Goal: Task Accomplishment & Management: Use online tool/utility

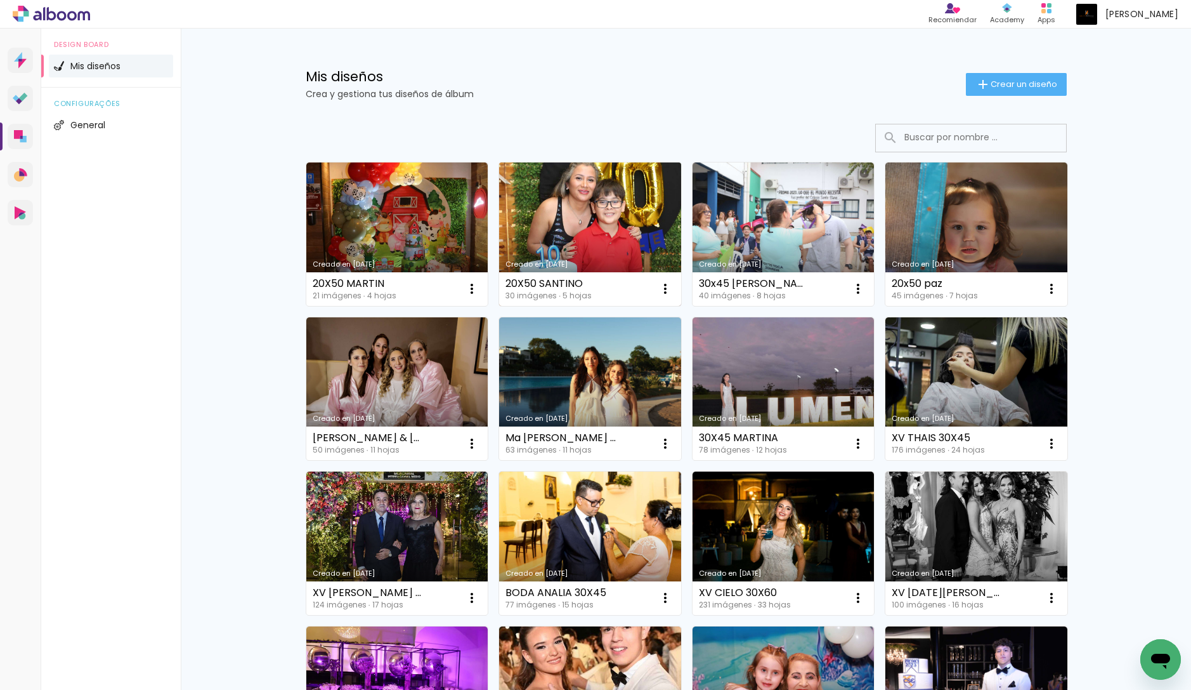
click at [621, 224] on link "Creado en 12/8/25" at bounding box center [590, 233] width 182 height 143
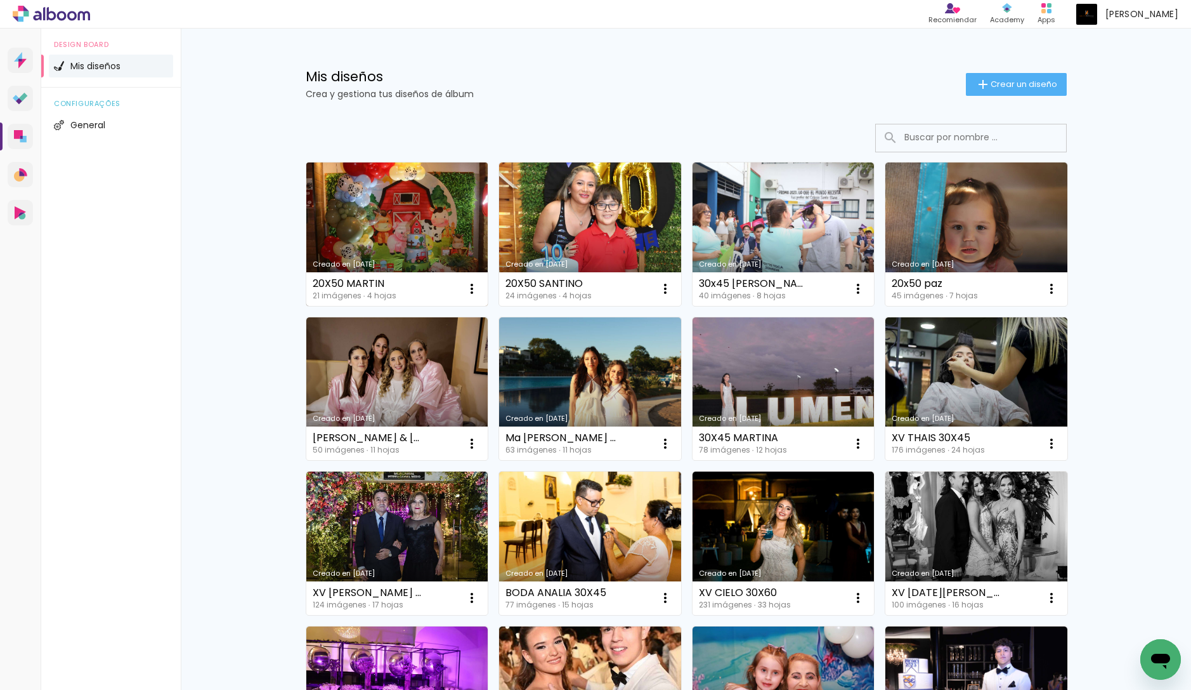
click at [447, 223] on link "Creado en 12/8/25" at bounding box center [397, 233] width 182 height 143
click at [470, 294] on iron-icon at bounding box center [471, 288] width 15 height 15
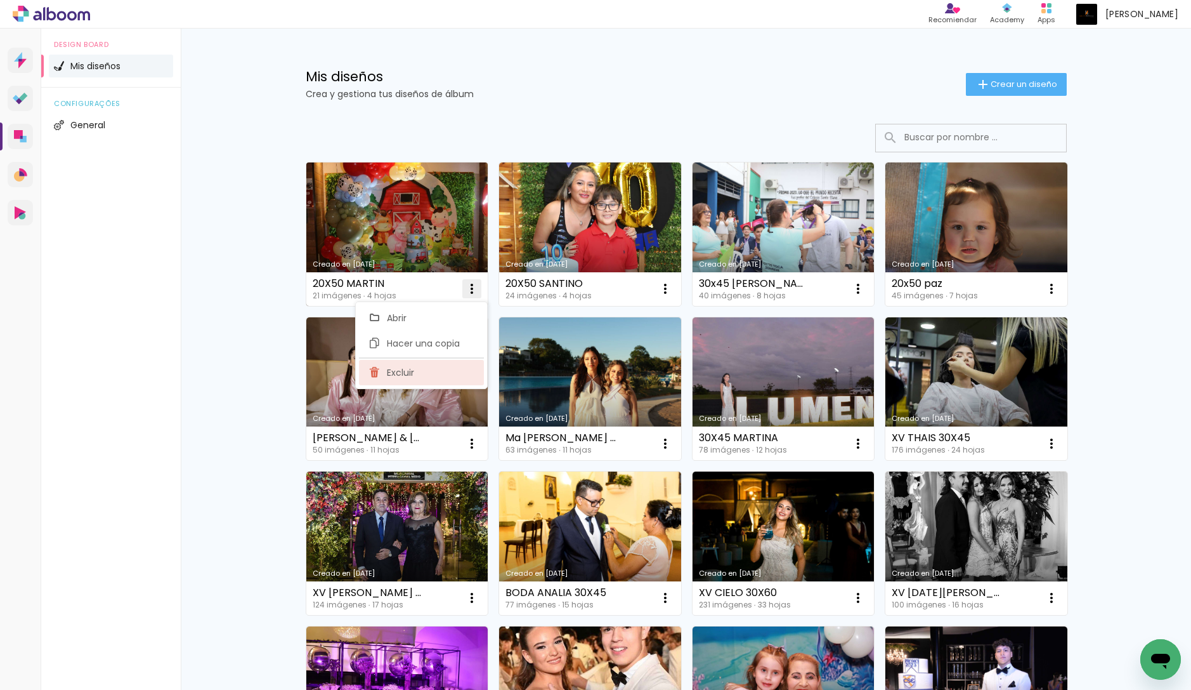
click at [444, 370] on paper-item "Excluir" at bounding box center [421, 372] width 125 height 25
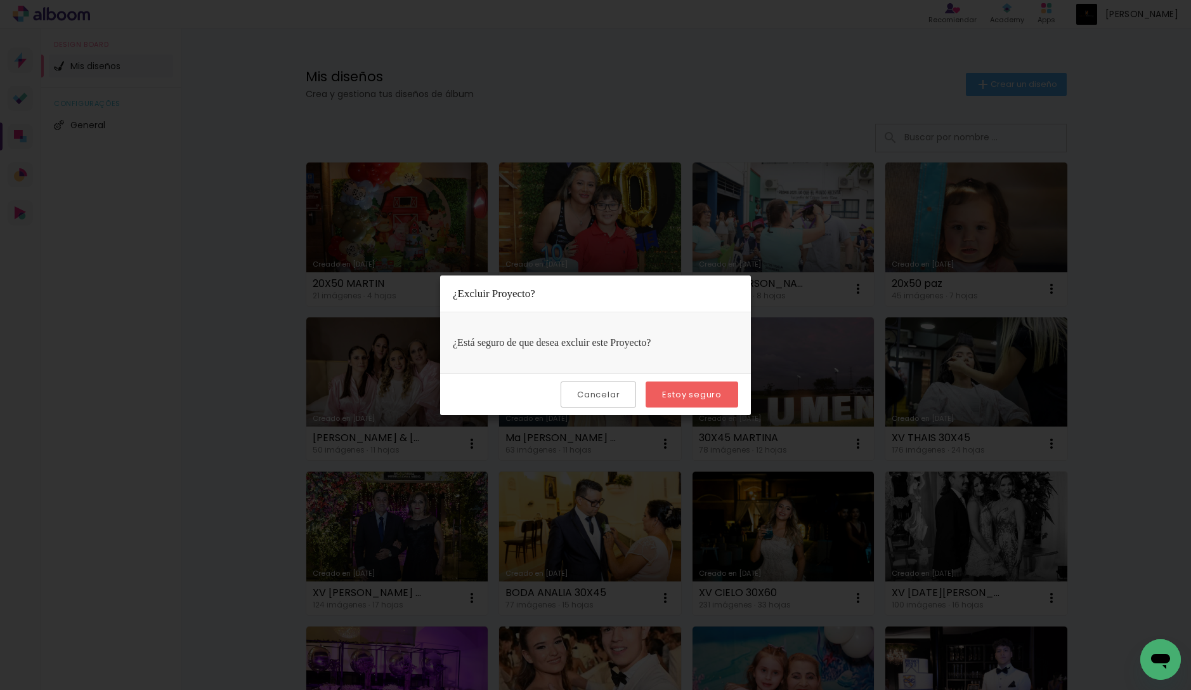
click at [0, 0] on slot "Estoy seguro" at bounding box center [0, 0] width 0 height 0
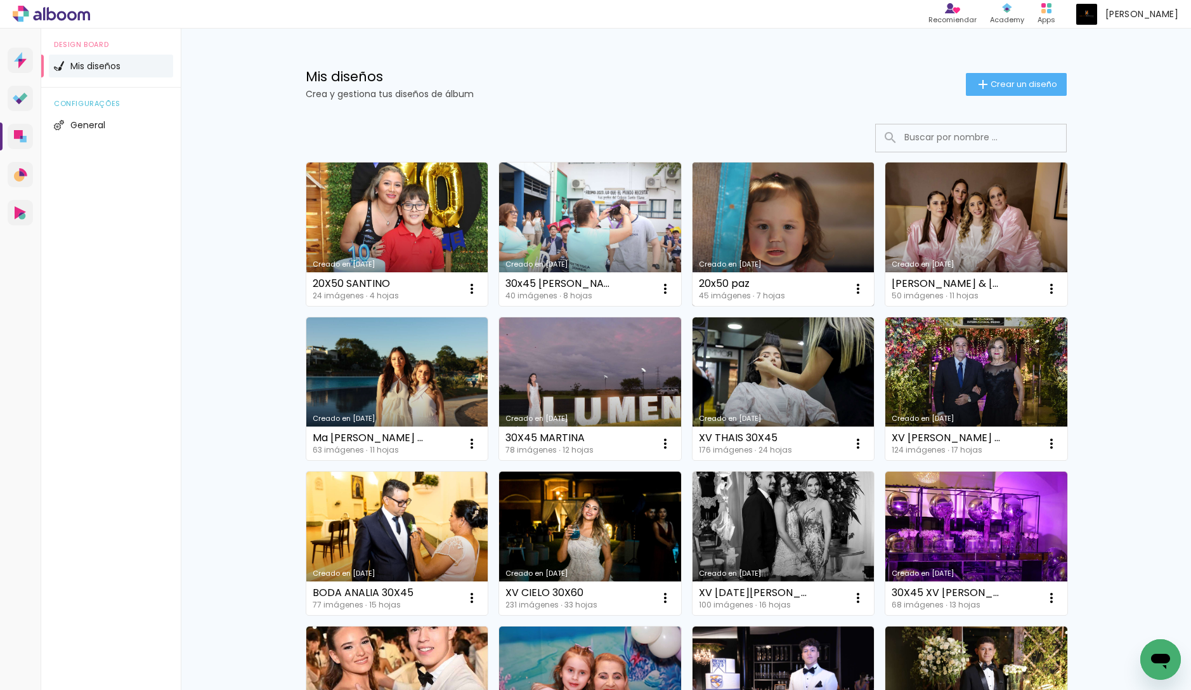
click at [778, 237] on link "Creado en [DATE]" at bounding box center [784, 233] width 182 height 143
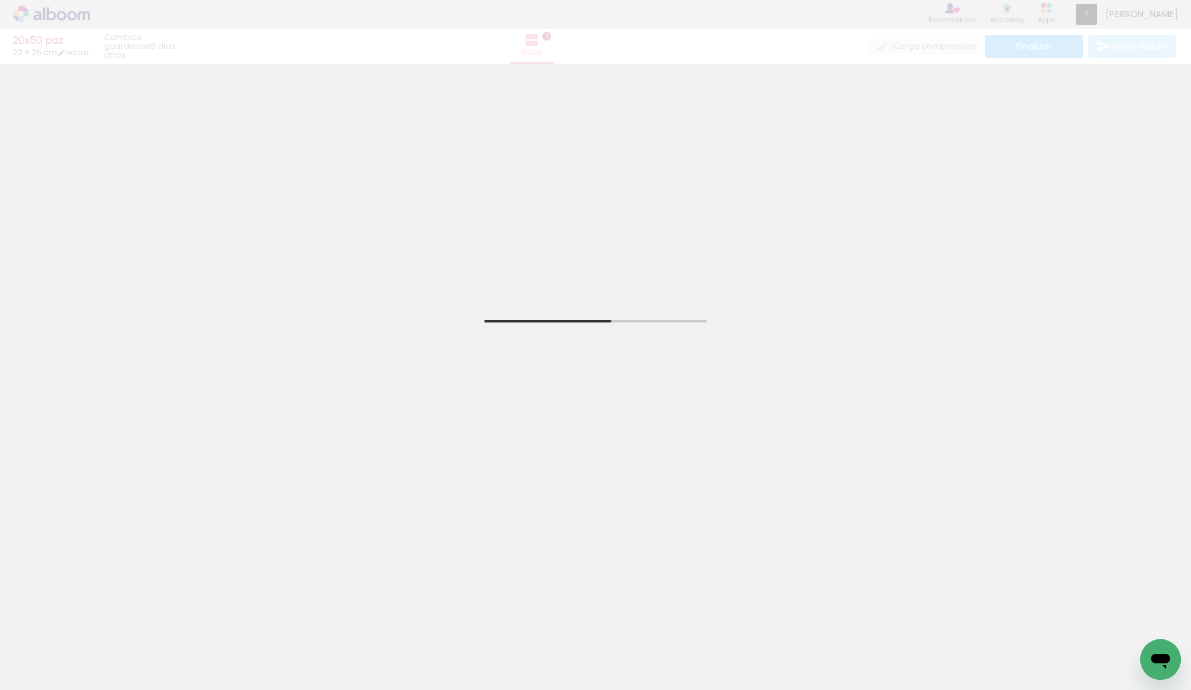
click at [46, 653] on input "Todas las fotos" at bounding box center [28, 651] width 35 height 11
click at [52, 652] on paper-item "No usadas" at bounding box center [40, 647] width 65 height 11
type input "No usadas"
click at [43, 677] on span "Añadir Fotos" at bounding box center [38, 683] width 25 height 14
click at [0, 0] on input "file" at bounding box center [0, 0] width 0 height 0
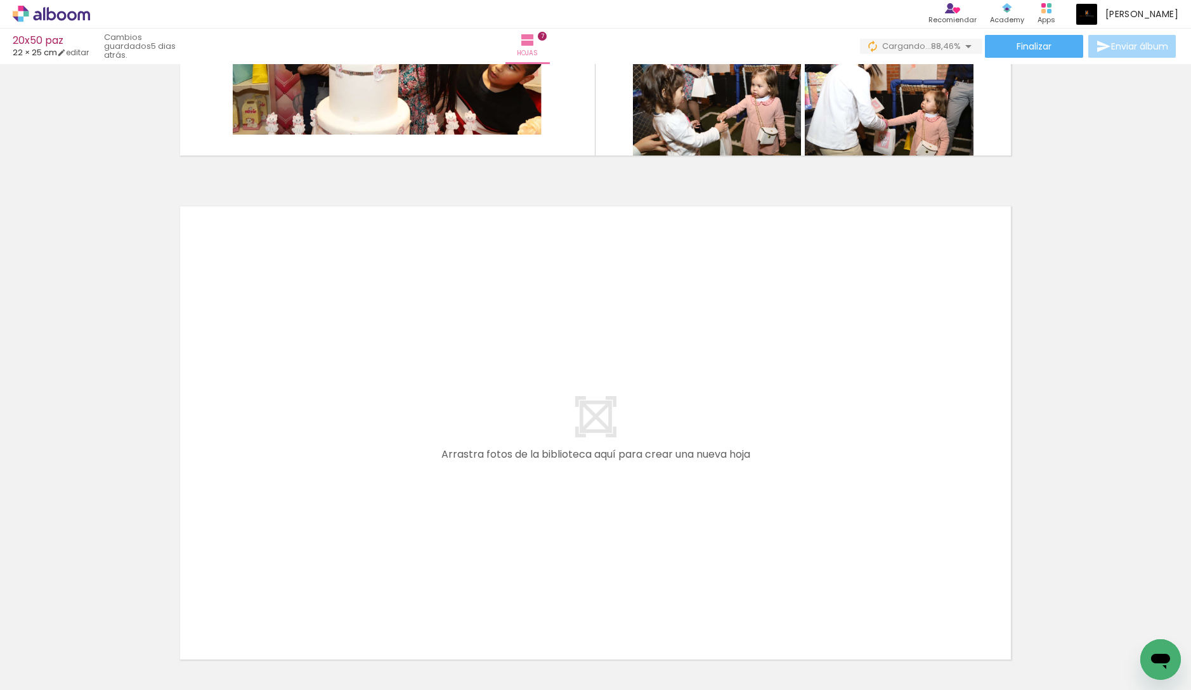
scroll to position [3459, 0]
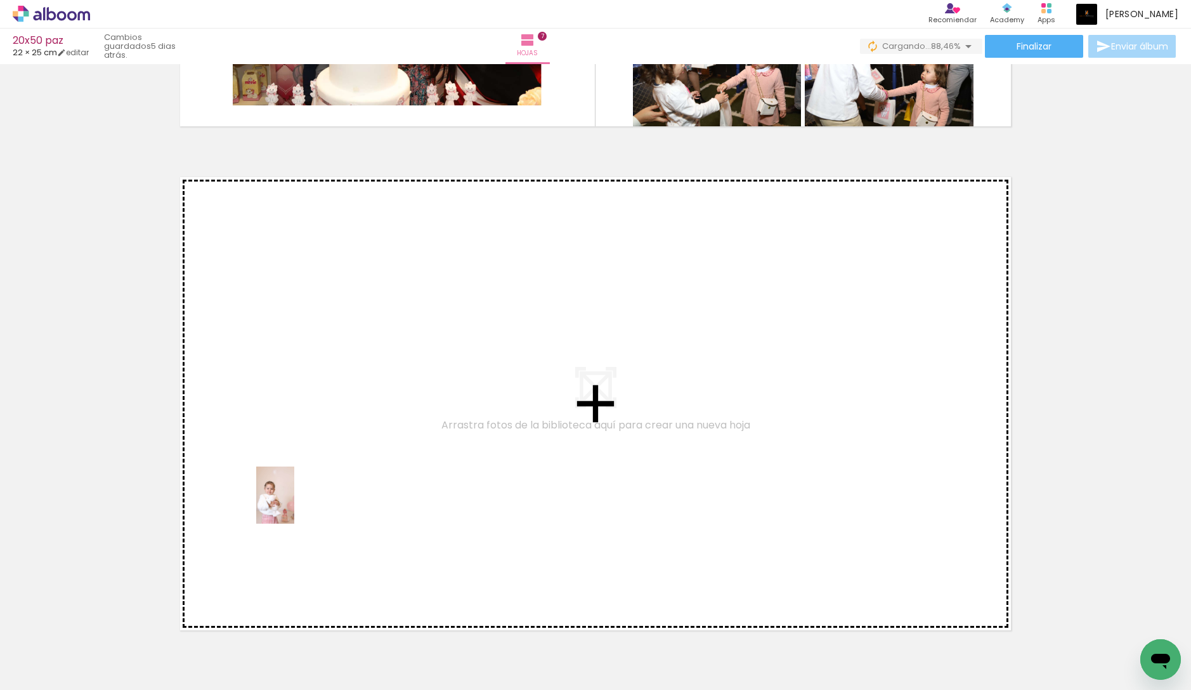
drag, startPoint x: 123, startPoint y: 654, endPoint x: 294, endPoint y: 504, distance: 227.5
click at [294, 504] on quentale-workspace at bounding box center [595, 345] width 1191 height 690
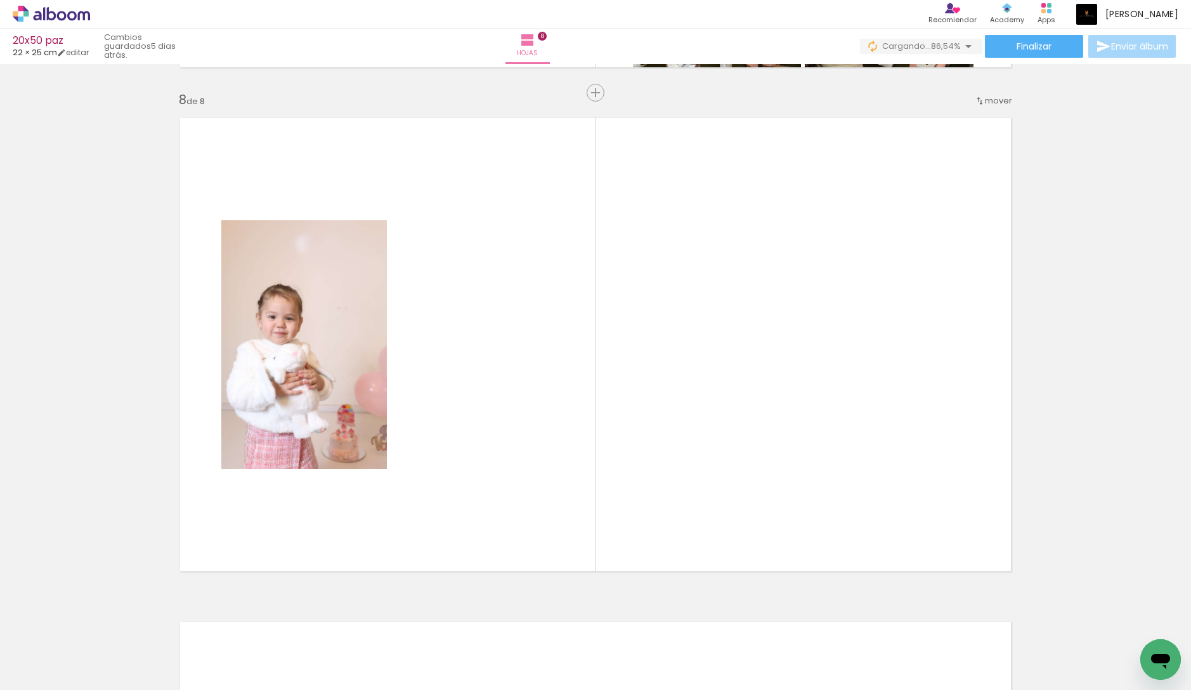
scroll to position [3525, 0]
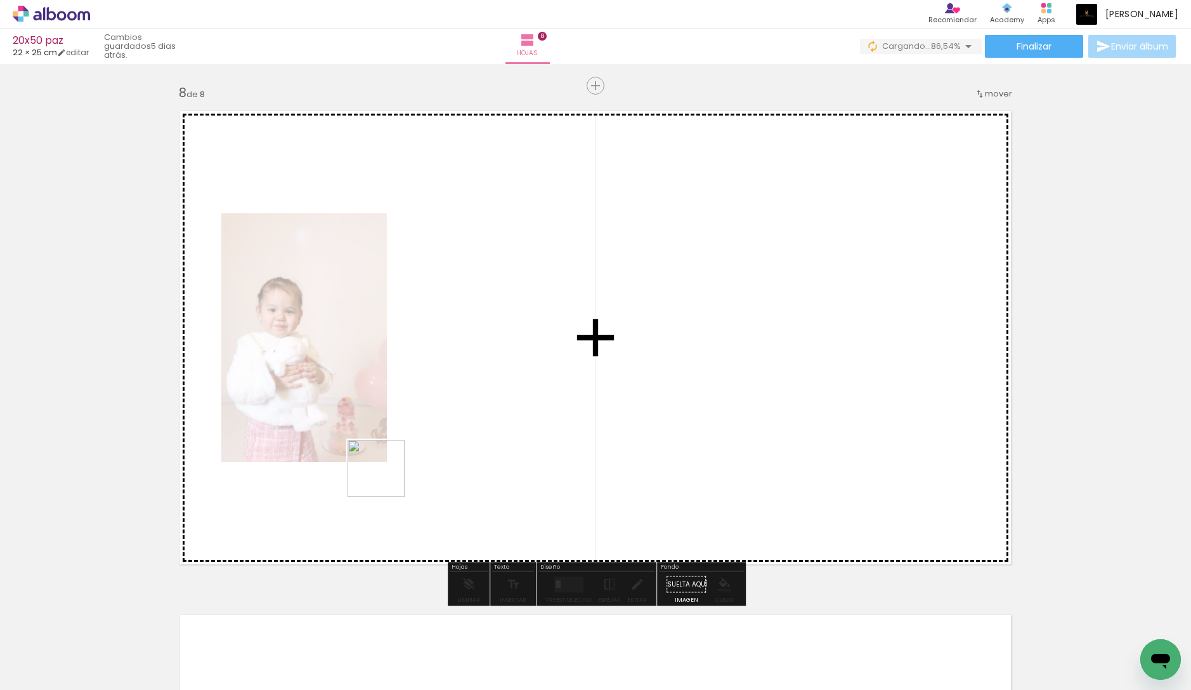
drag, startPoint x: 144, startPoint y: 651, endPoint x: 388, endPoint y: 476, distance: 300.0
click at [388, 476] on quentale-workspace at bounding box center [595, 345] width 1191 height 690
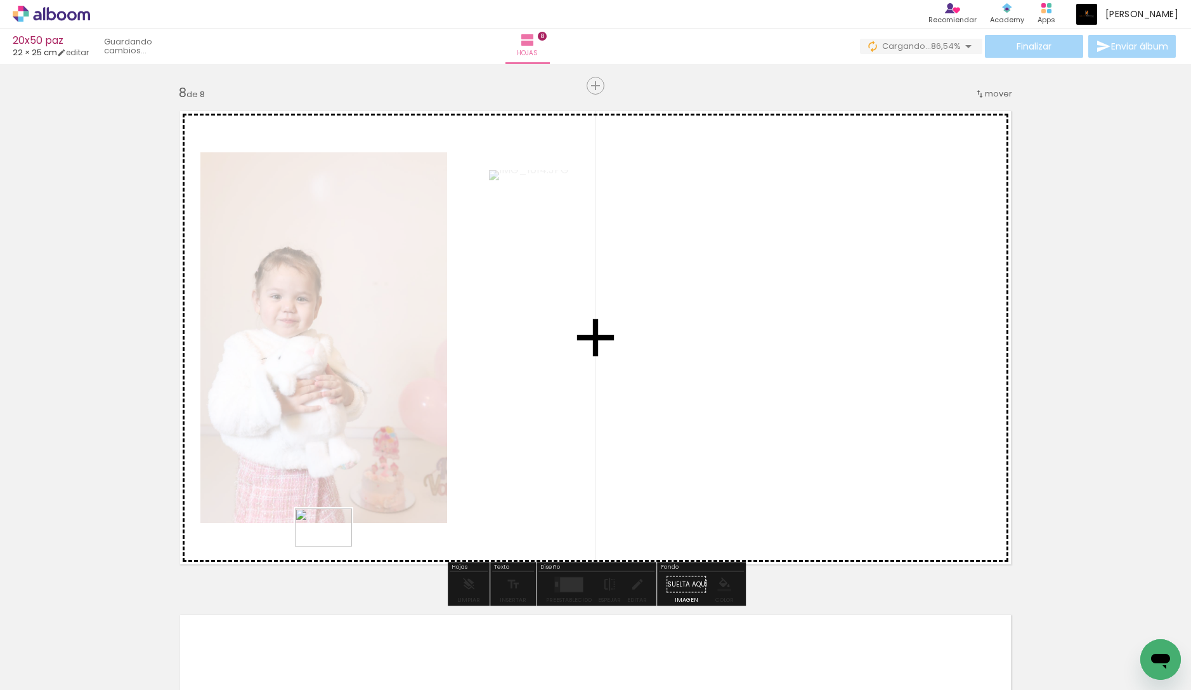
drag, startPoint x: 283, startPoint y: 653, endPoint x: 333, endPoint y: 546, distance: 118.3
click at [333, 546] on quentale-workspace at bounding box center [595, 345] width 1191 height 690
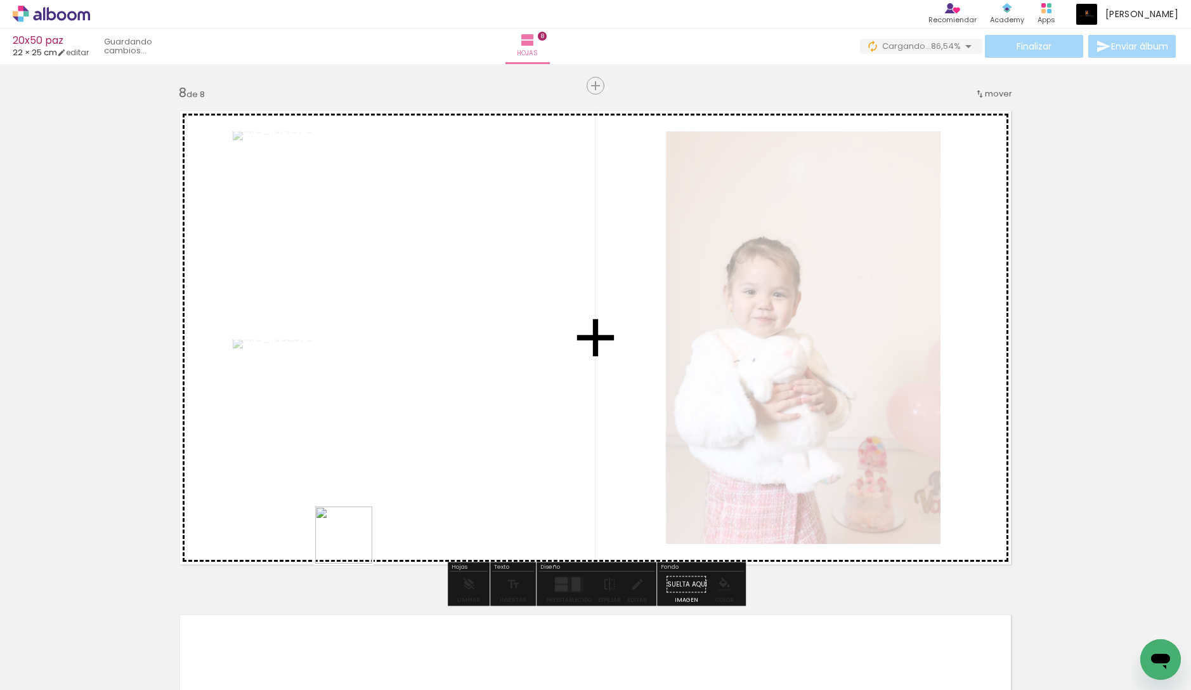
drag, startPoint x: 268, startPoint y: 648, endPoint x: 357, endPoint y: 539, distance: 141.2
click at [357, 539] on quentale-workspace at bounding box center [595, 345] width 1191 height 690
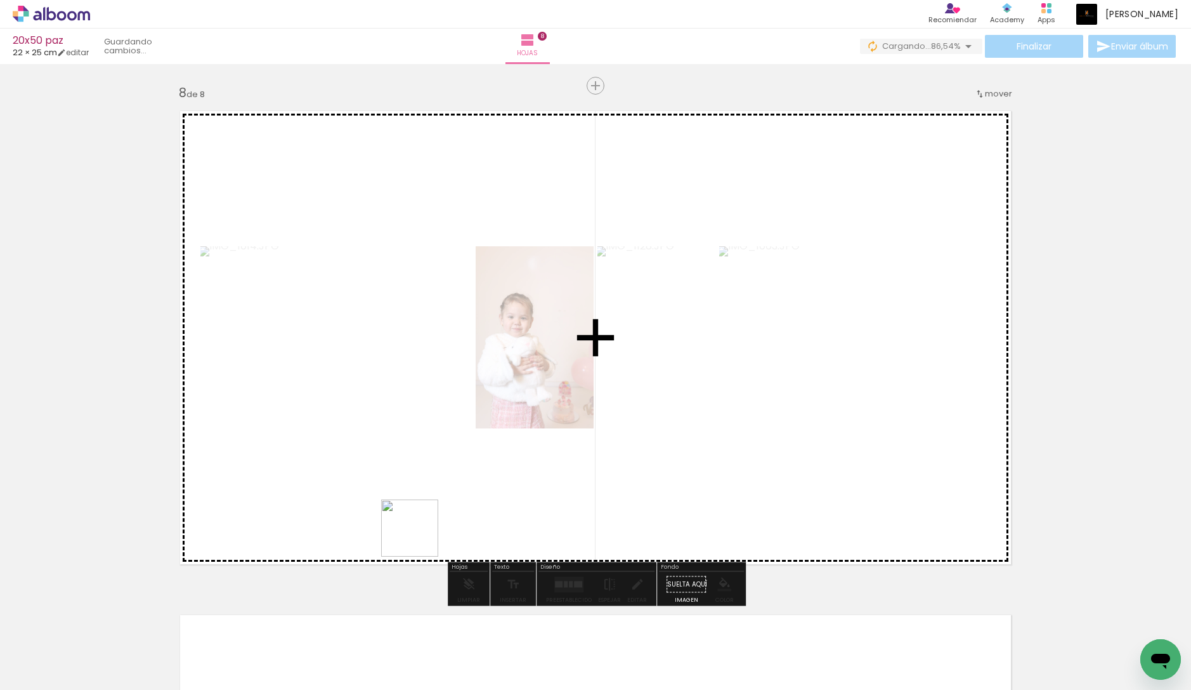
drag, startPoint x: 275, startPoint y: 651, endPoint x: 424, endPoint y: 534, distance: 189.7
click at [424, 534] on quentale-workspace at bounding box center [595, 345] width 1191 height 690
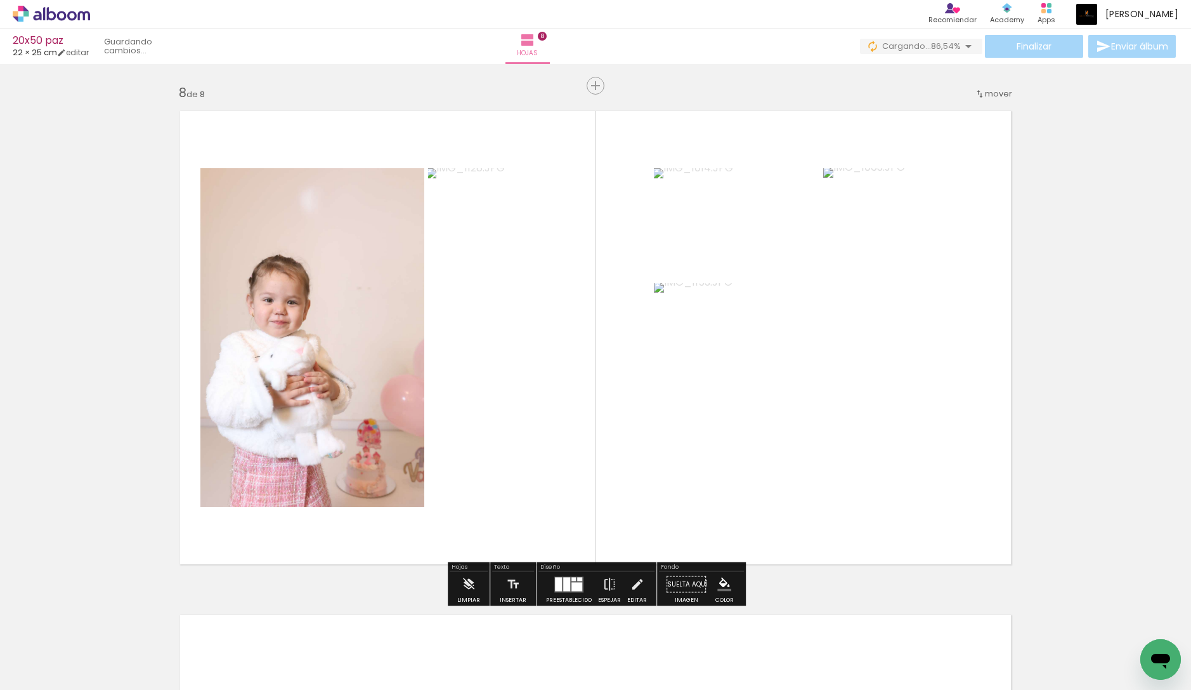
click at [552, 579] on div at bounding box center [569, 584] width 34 height 25
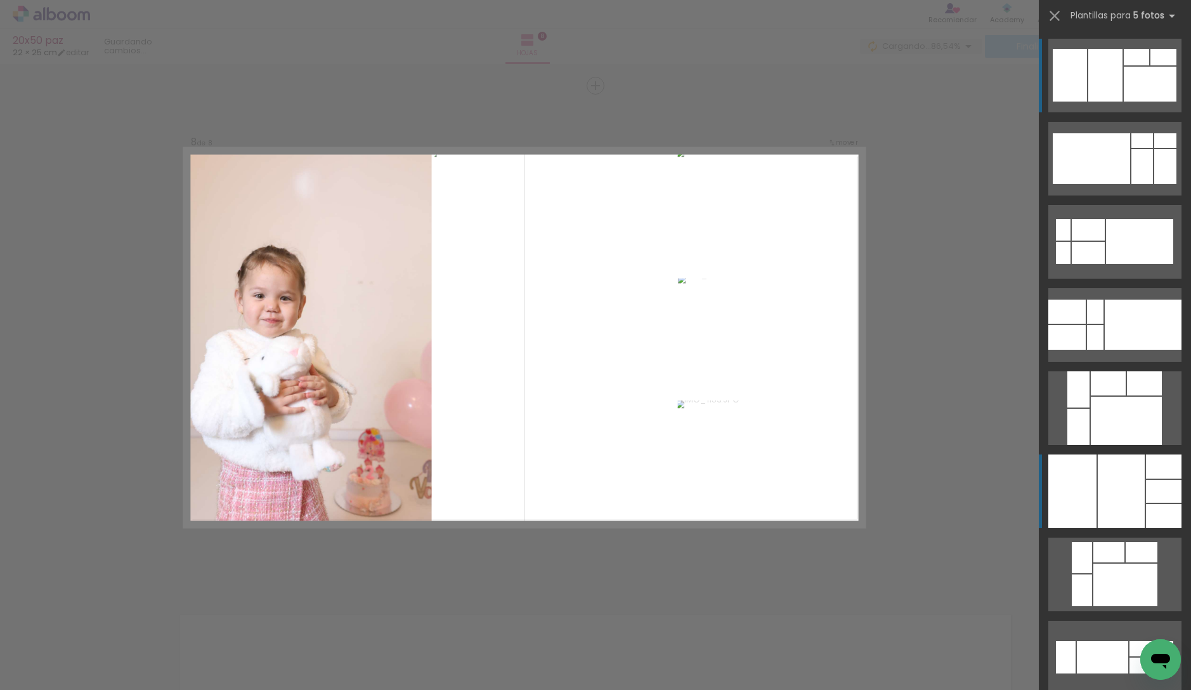
click at [1086, 324] on div at bounding box center [1067, 311] width 37 height 24
click at [1096, 474] on quentale-workspace at bounding box center [595, 345] width 1191 height 690
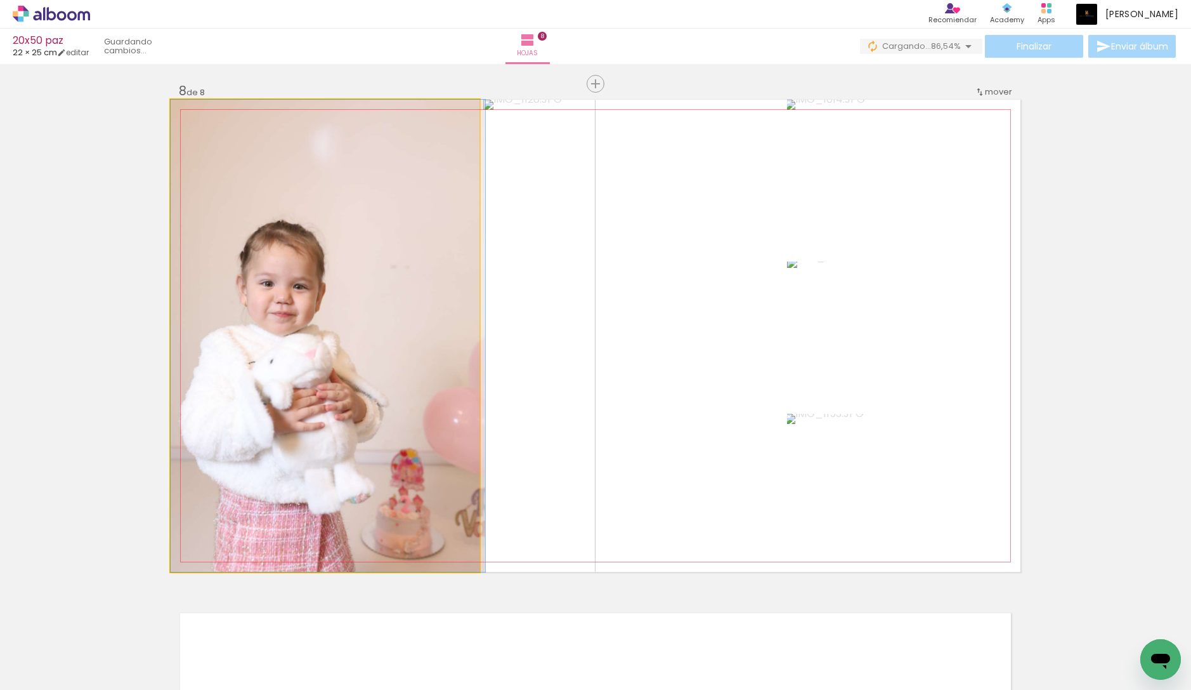
scroll to position [3526, 0]
drag, startPoint x: 327, startPoint y: 395, endPoint x: 362, endPoint y: 374, distance: 39.8
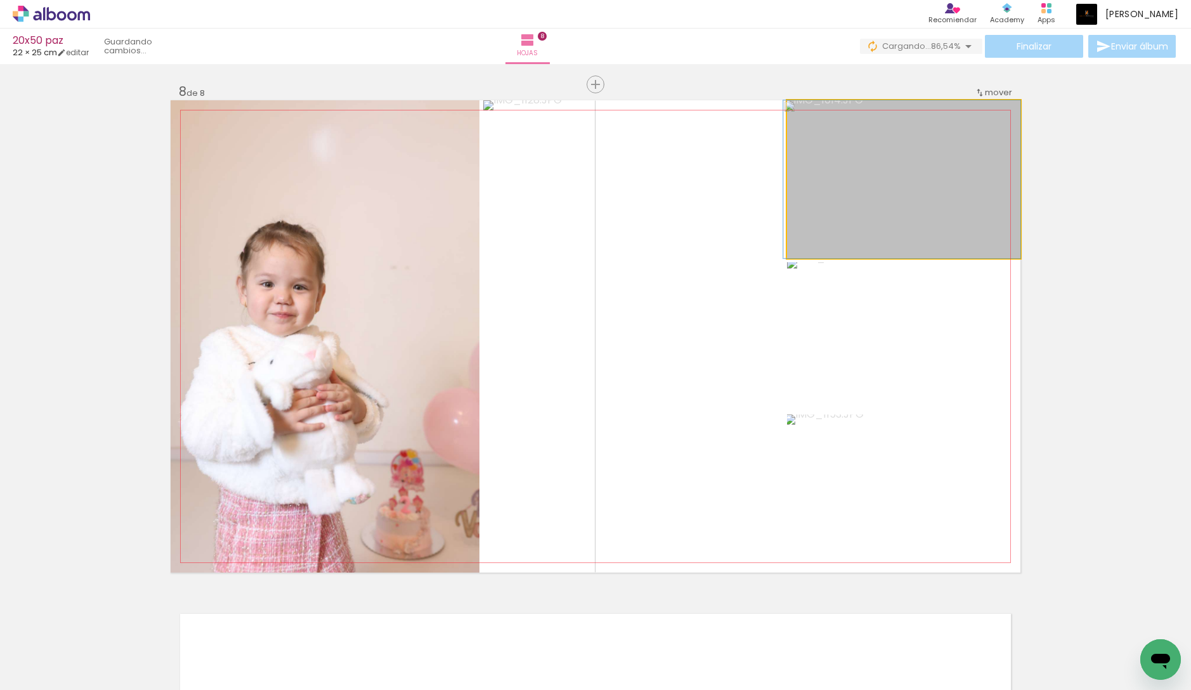
drag, startPoint x: 907, startPoint y: 167, endPoint x: 887, endPoint y: 173, distance: 21.1
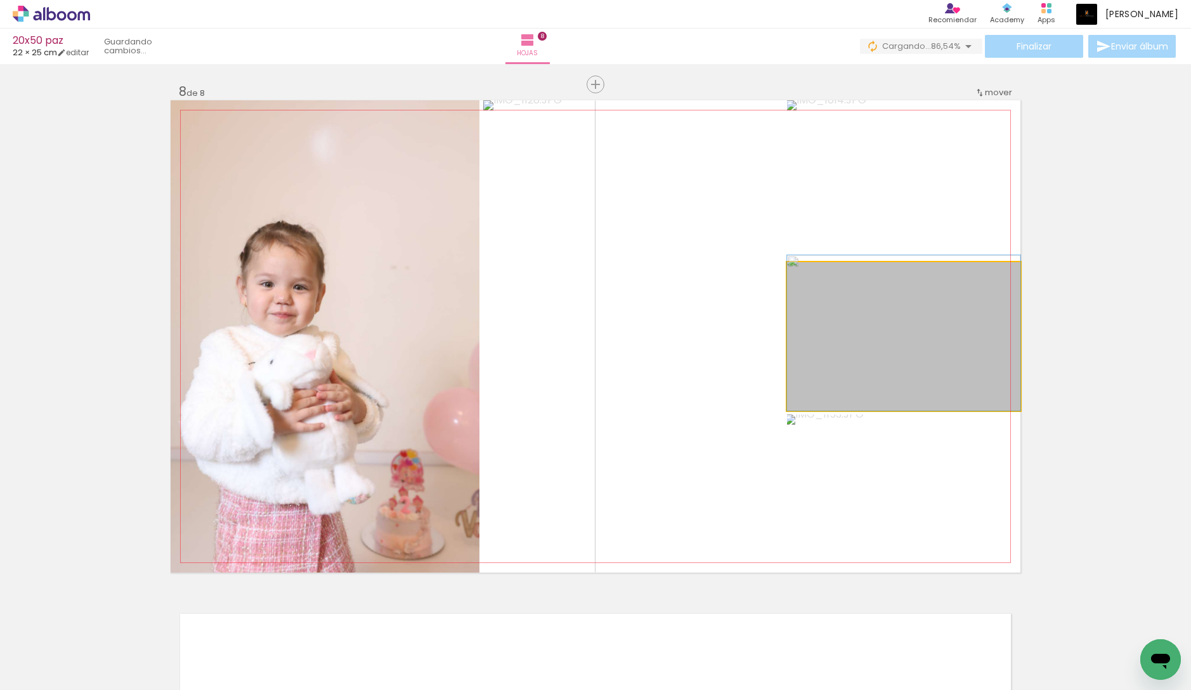
drag, startPoint x: 945, startPoint y: 355, endPoint x: 964, endPoint y: 340, distance: 24.0
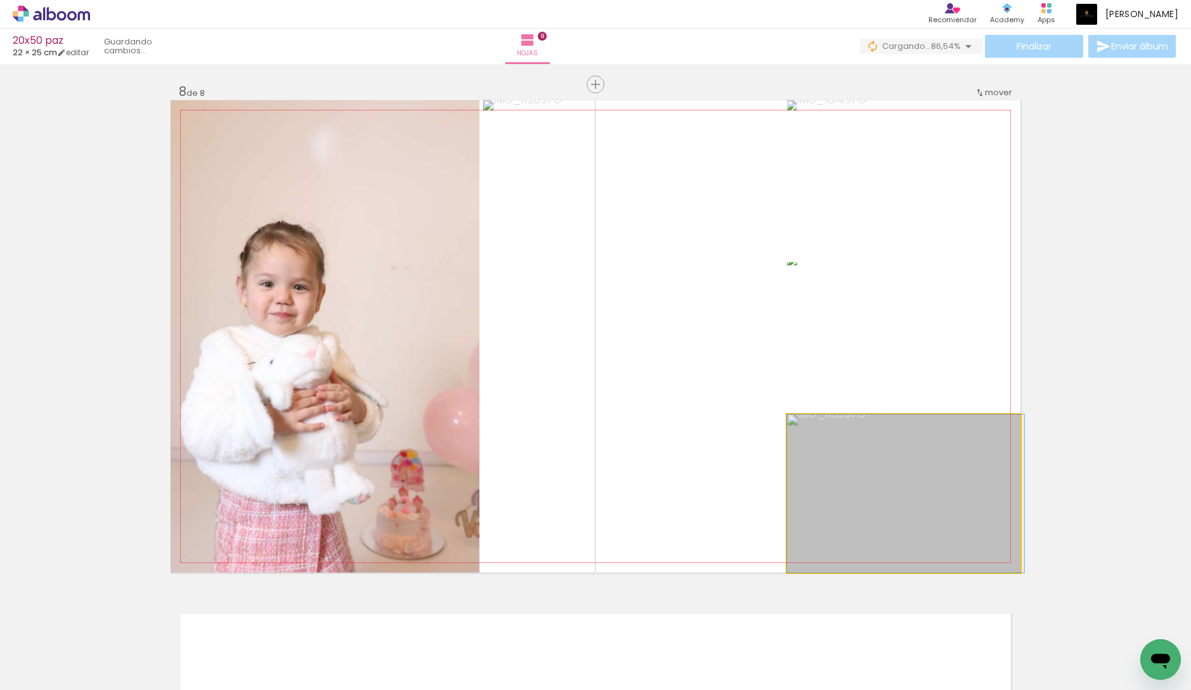
drag, startPoint x: 901, startPoint y: 504, endPoint x: 907, endPoint y: 470, distance: 34.1
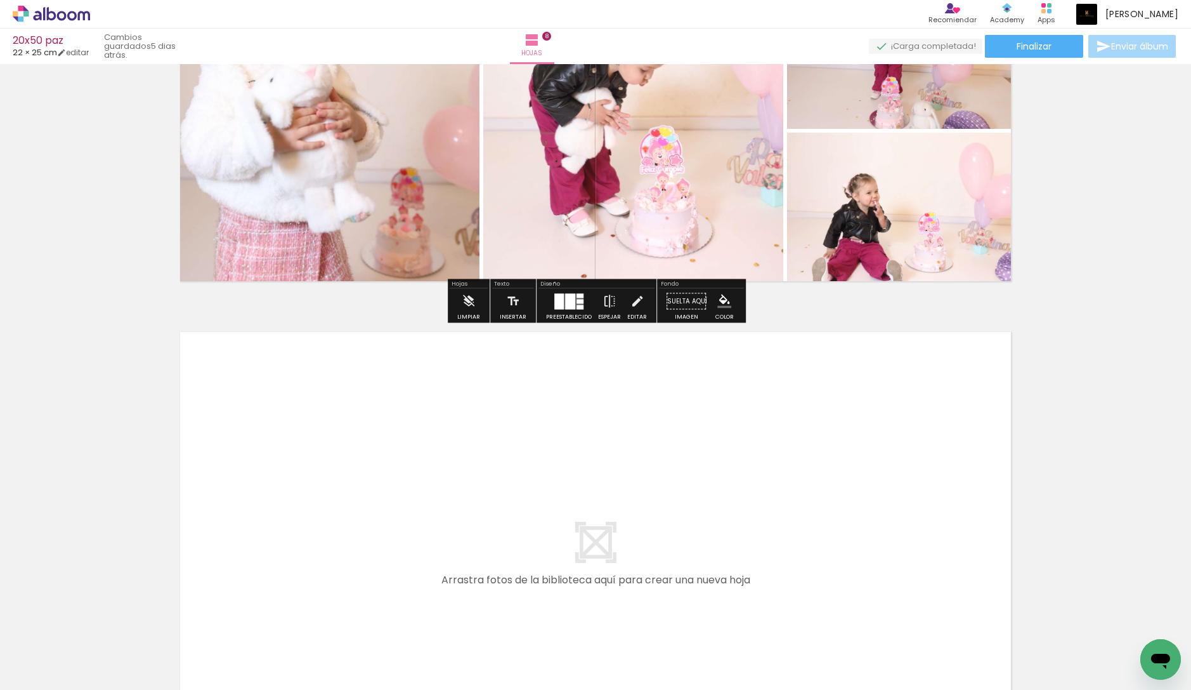
scroll to position [3905, 0]
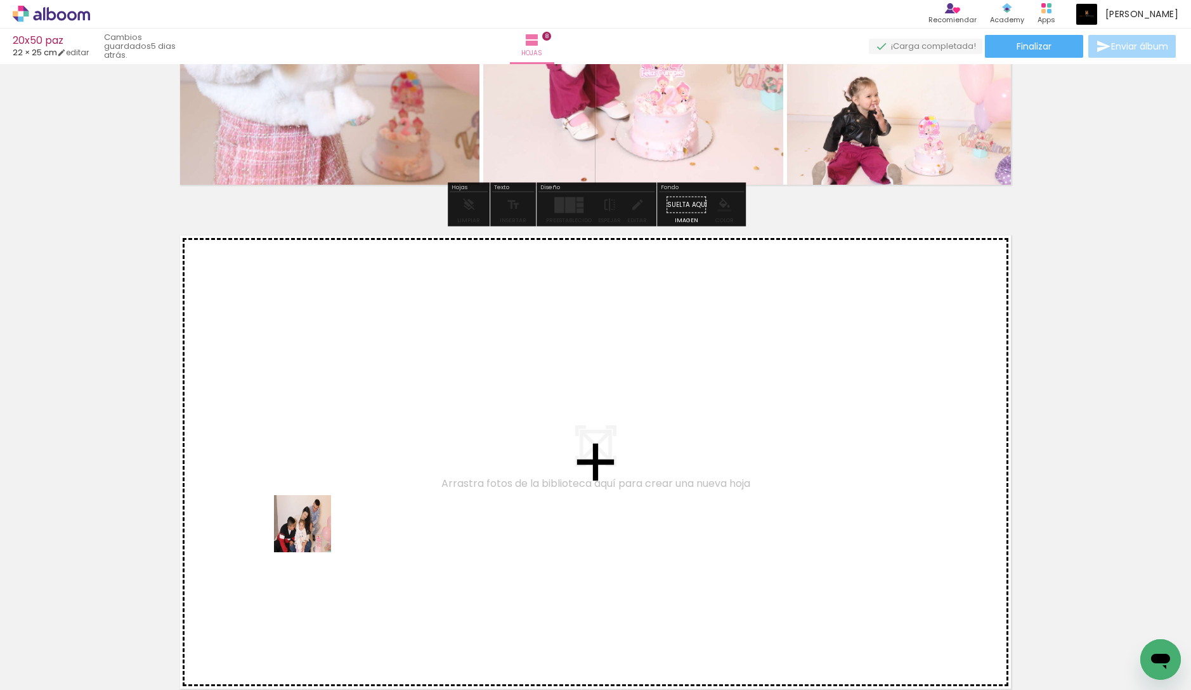
drag, startPoint x: 138, startPoint y: 653, endPoint x: 312, endPoint y: 533, distance: 211.7
click at [312, 533] on quentale-workspace at bounding box center [595, 345] width 1191 height 690
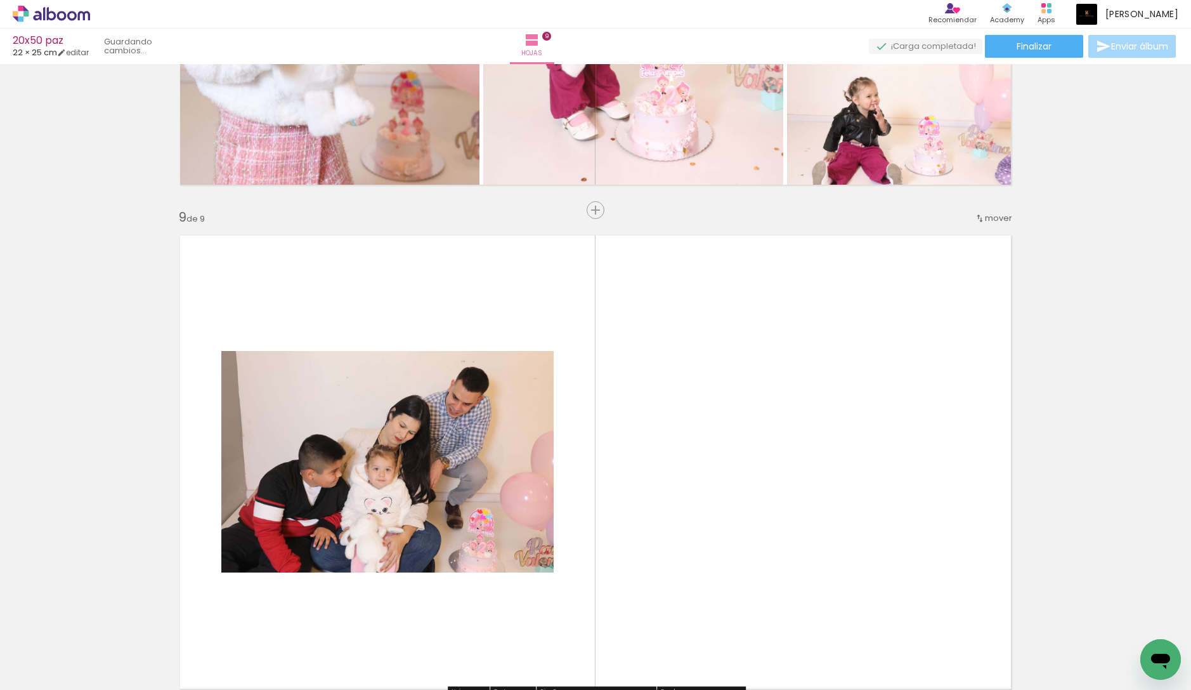
scroll to position [4029, 0]
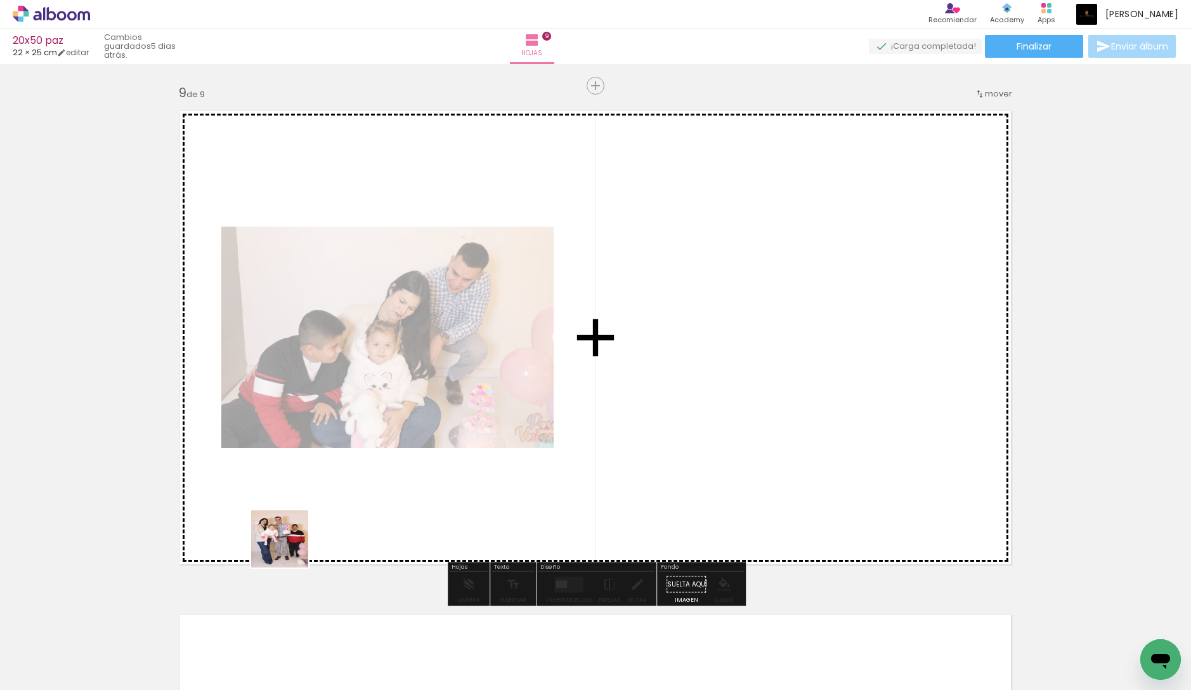
drag, startPoint x: 136, startPoint y: 639, endPoint x: 308, endPoint y: 534, distance: 202.1
click at [308, 534] on quentale-workspace at bounding box center [595, 345] width 1191 height 690
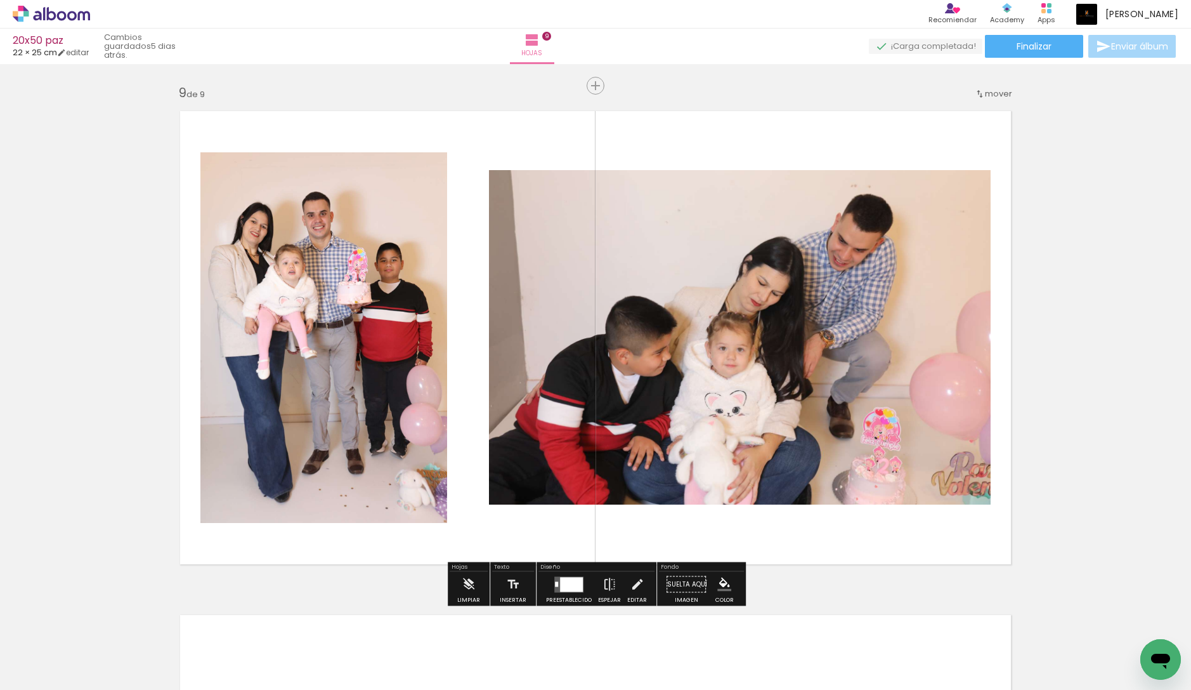
click at [569, 587] on div at bounding box center [571, 584] width 23 height 15
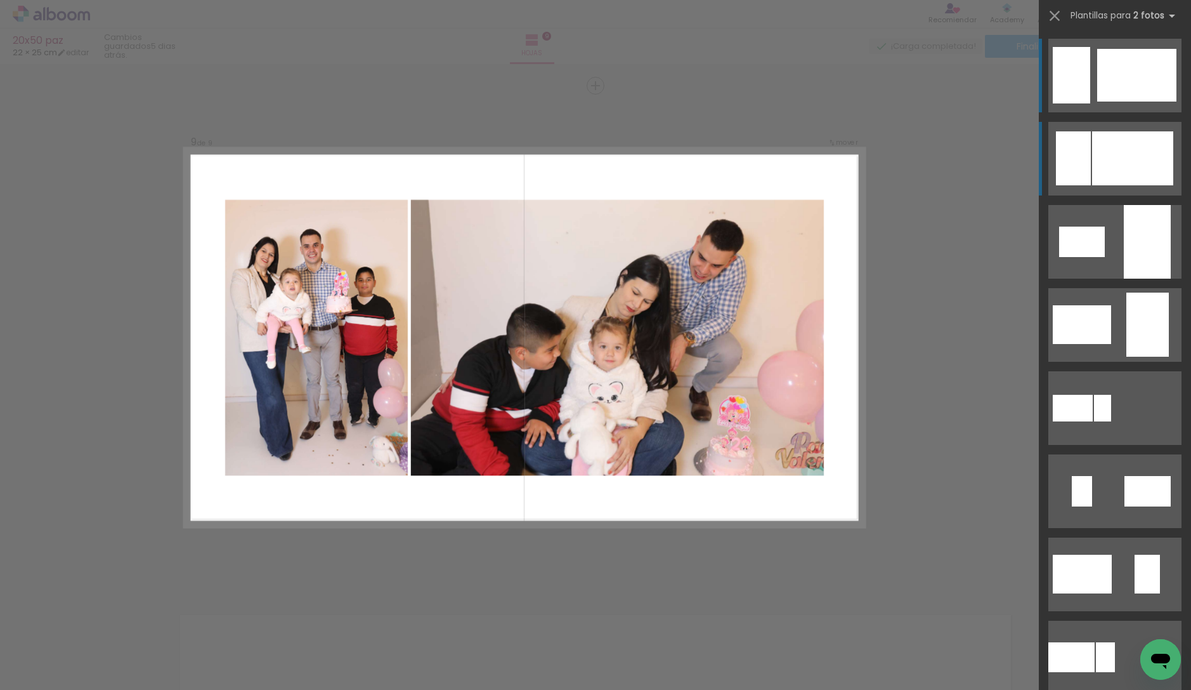
click at [1122, 101] on div at bounding box center [1136, 75] width 79 height 53
click at [1122, 152] on quentale-workspace at bounding box center [595, 345] width 1191 height 690
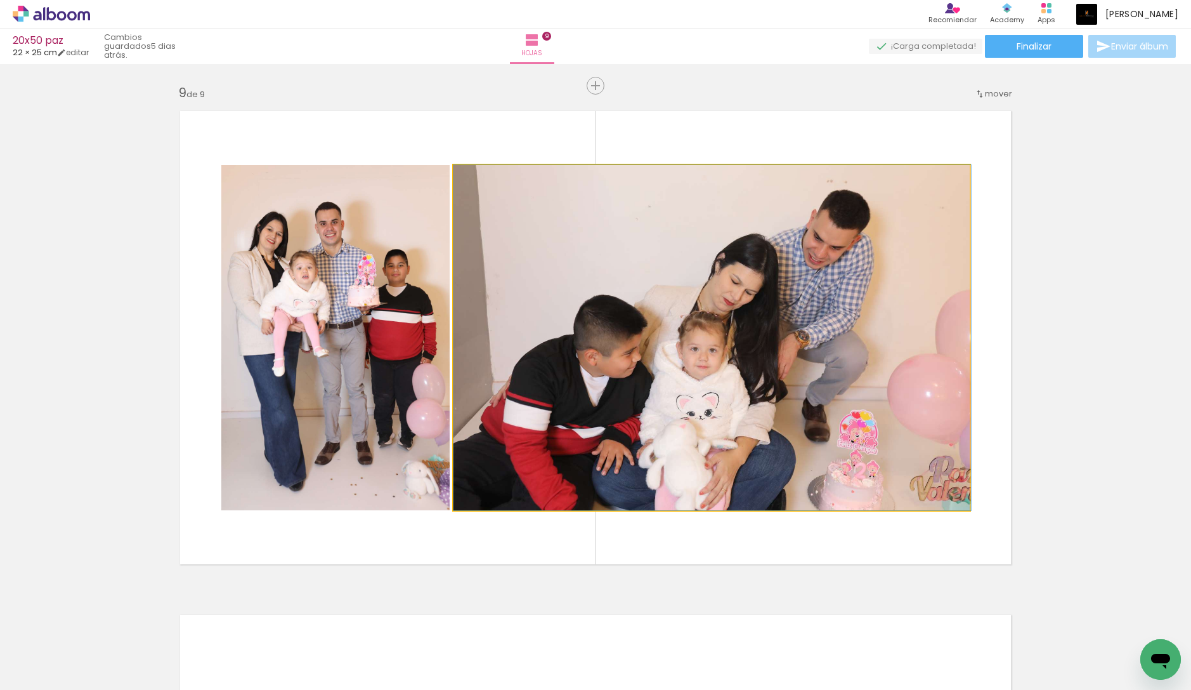
drag, startPoint x: 702, startPoint y: 322, endPoint x: 738, endPoint y: 317, distance: 37.2
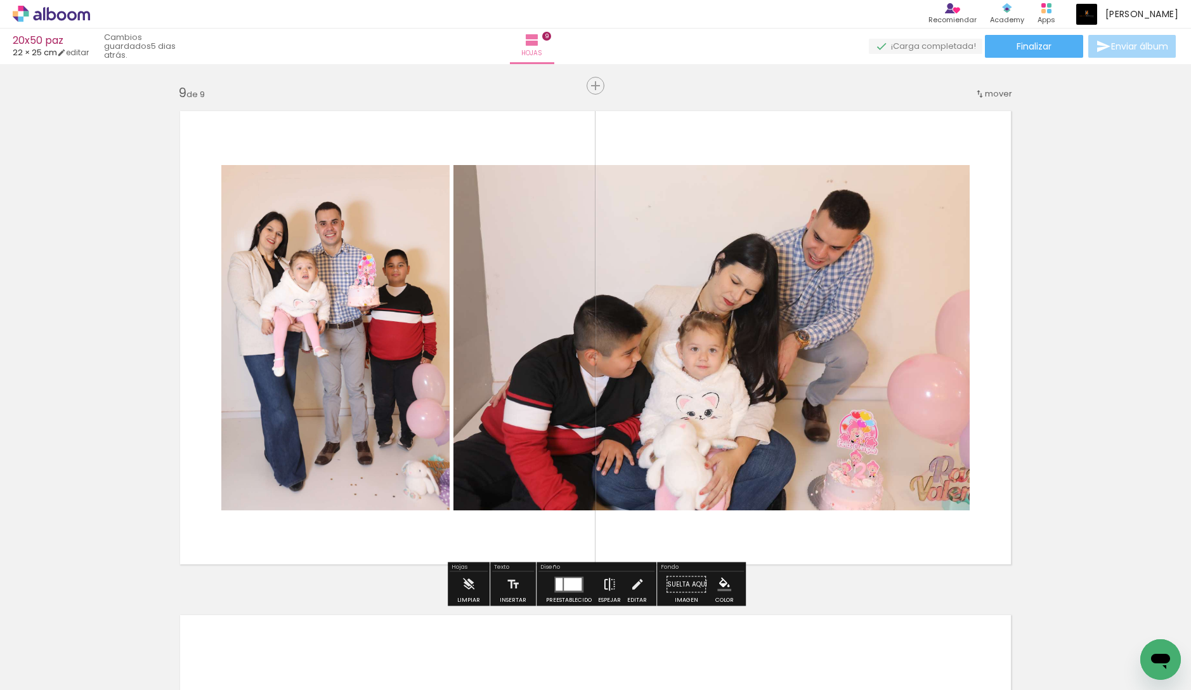
click at [612, 572] on iron-icon at bounding box center [610, 584] width 14 height 25
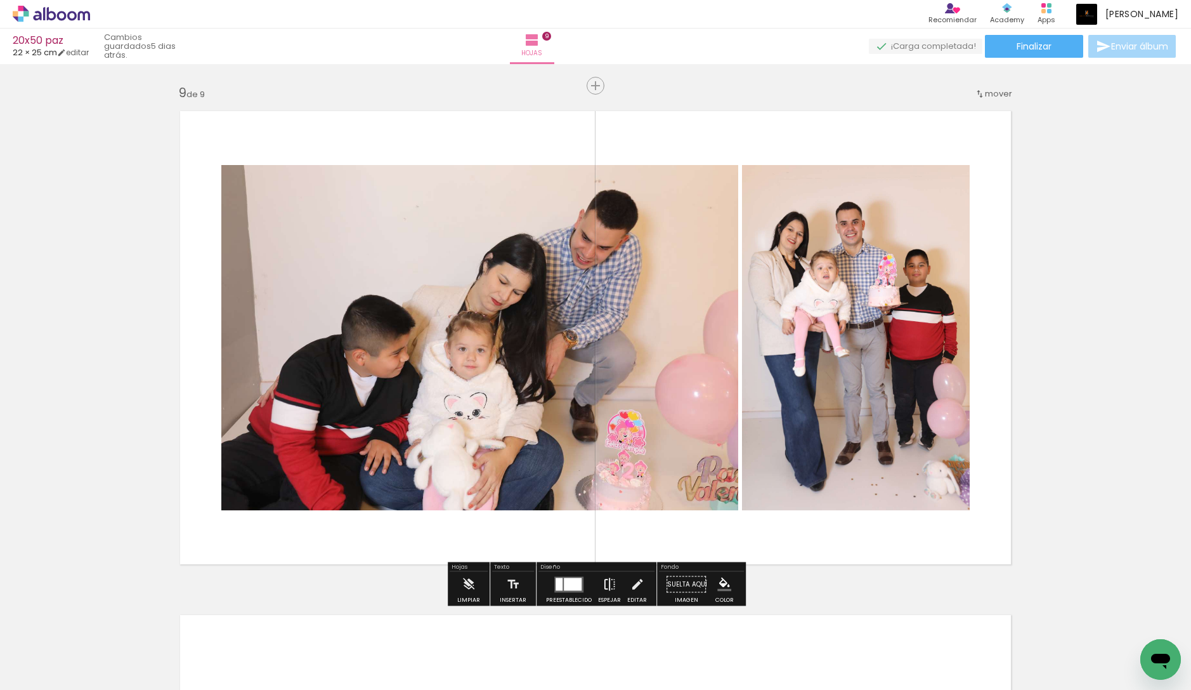
click at [610, 574] on iron-icon at bounding box center [610, 584] width 14 height 25
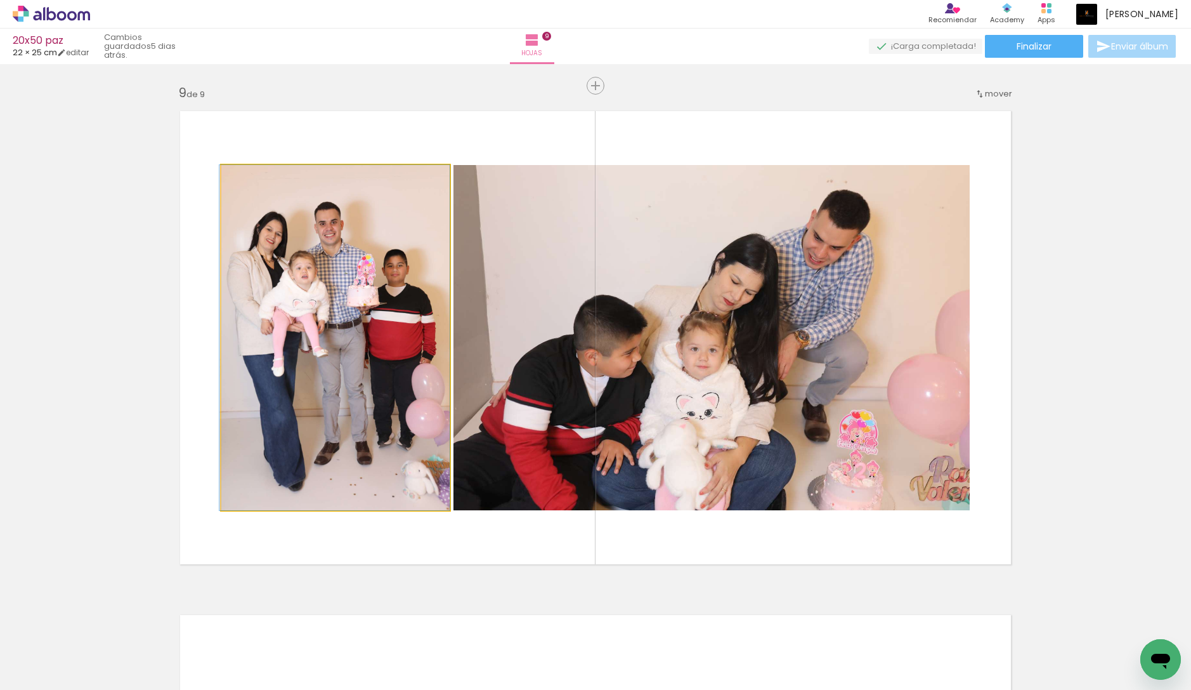
drag, startPoint x: 416, startPoint y: 343, endPoint x: 291, endPoint y: 376, distance: 129.7
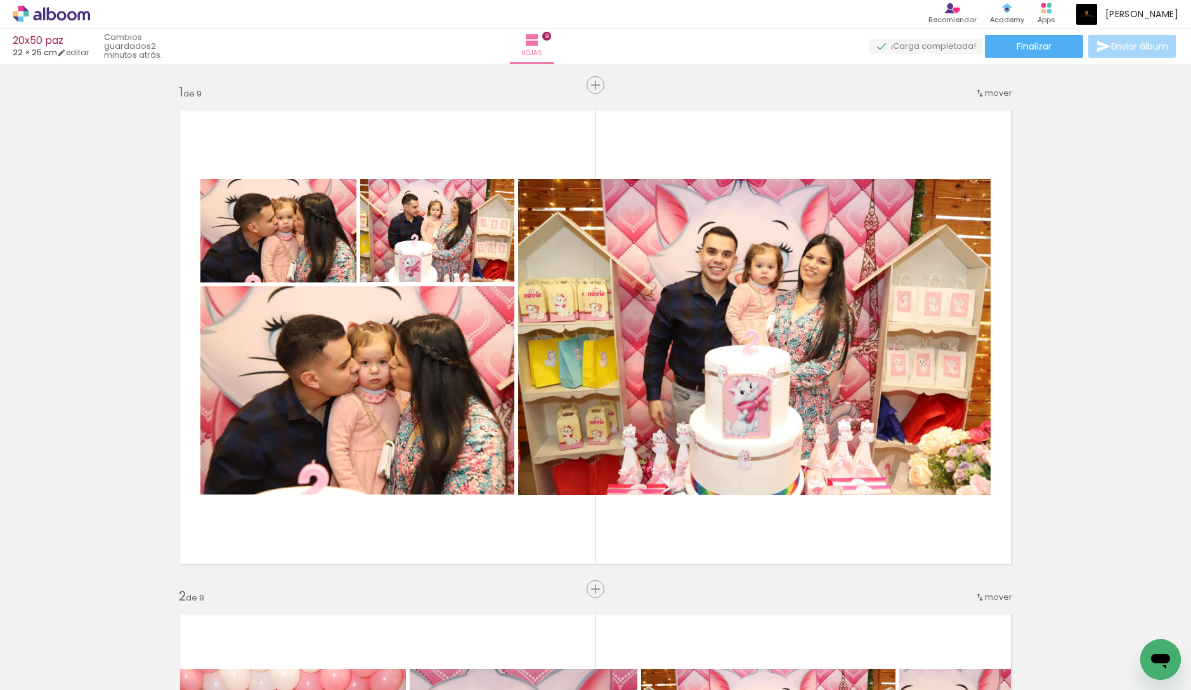
scroll to position [4029, 0]
